Goal: Check status: Check status

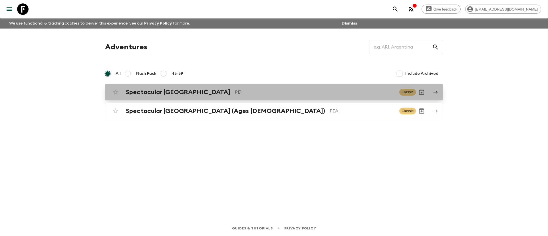
click at [163, 93] on h2 "Spectacular [GEOGRAPHIC_DATA]" at bounding box center [178, 91] width 104 height 7
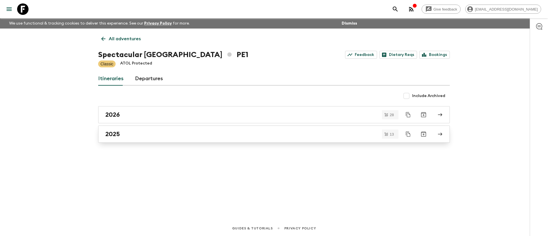
click at [169, 137] on div "2025" at bounding box center [268, 133] width 326 height 7
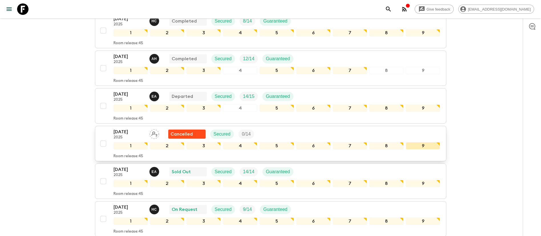
scroll to position [128, 0]
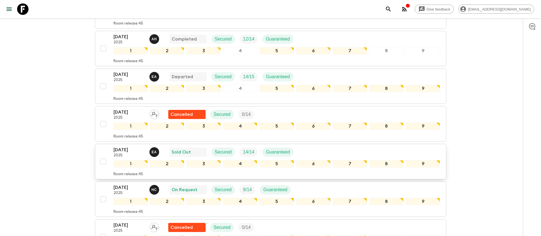
click at [335, 152] on div "[DATE] 2025 E A Sold Out Secured 14 / 14 Guaranteed" at bounding box center [277, 151] width 327 height 11
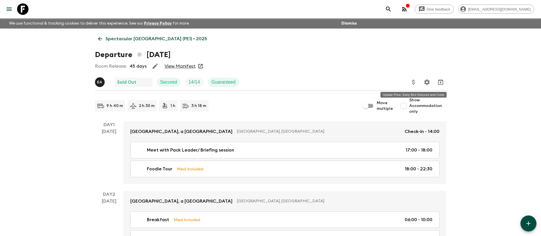
click at [412, 82] on icon "Update Price, Early Bird Discount and Costs" at bounding box center [413, 82] width 7 height 7
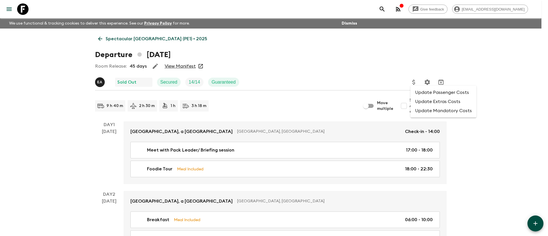
click at [434, 95] on li "Update Passenger Costs" at bounding box center [443, 92] width 66 height 9
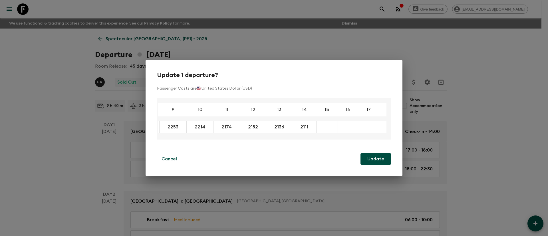
scroll to position [0, 149]
click at [163, 160] on p "Cancel" at bounding box center [168, 158] width 15 height 7
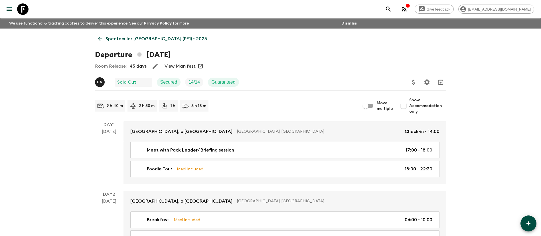
click at [148, 39] on p "Spectacular [GEOGRAPHIC_DATA] (PE1) • 2025" at bounding box center [157, 38] width 102 height 7
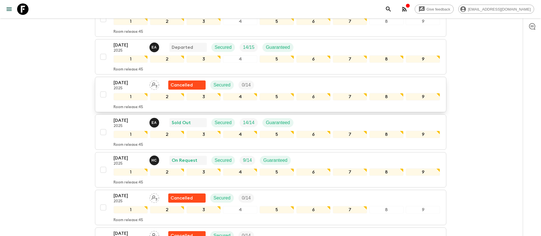
scroll to position [171, 0]
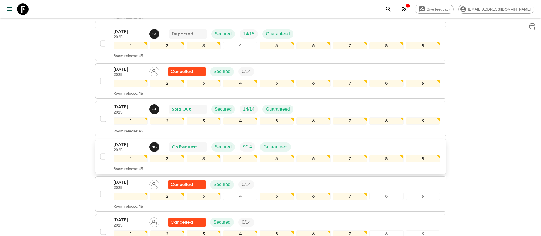
click at [359, 147] on div "[DATE] 2025 H C On Request Secured 9 / 14 Guaranteed" at bounding box center [277, 146] width 327 height 11
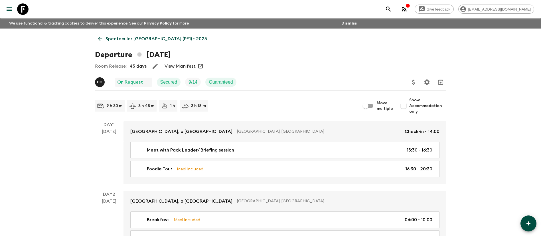
click at [183, 65] on link "View Manifest" at bounding box center [180, 66] width 31 height 6
click at [412, 82] on icon "Update Price, Early Bird Discount and Costs" at bounding box center [413, 82] width 7 height 7
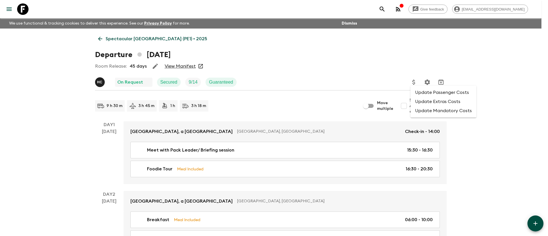
click at [421, 92] on li "Update Passenger Costs" at bounding box center [443, 92] width 66 height 9
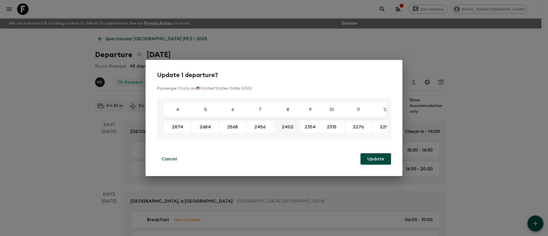
drag, startPoint x: 321, startPoint y: 127, endPoint x: 294, endPoint y: 128, distance: 27.1
click at [171, 159] on p "Cancel" at bounding box center [168, 158] width 15 height 7
